Goal: Navigation & Orientation: Find specific page/section

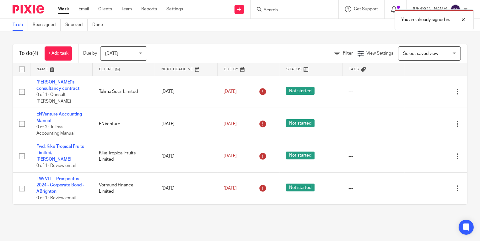
click at [146, 10] on link "Reports" at bounding box center [149, 9] width 16 height 6
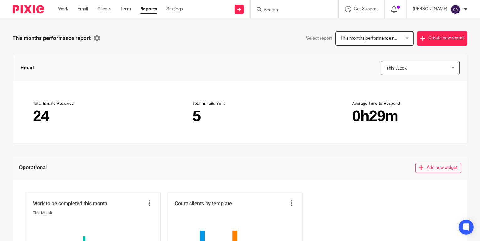
click at [103, 9] on link "Clients" at bounding box center [104, 9] width 14 height 6
